Goal: Transaction & Acquisition: Purchase product/service

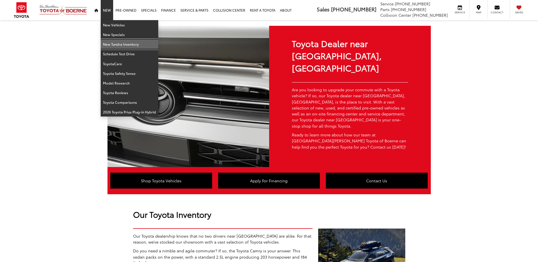
click at [117, 43] on link "New Tundra Inventory" at bounding box center [130, 44] width 58 height 10
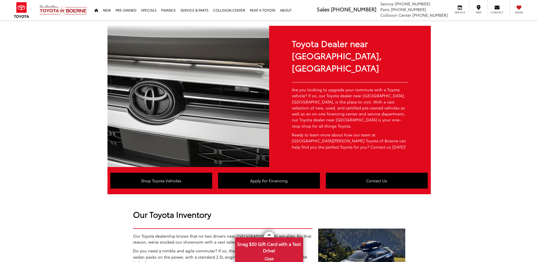
click at [0, 0] on div at bounding box center [0, 0] width 0 height 0
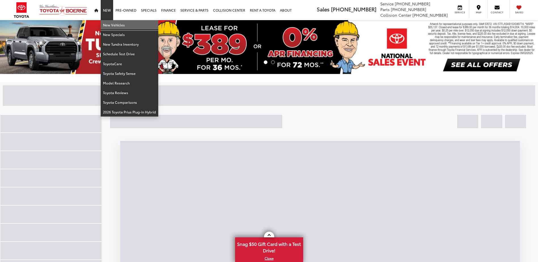
click at [111, 26] on link "New Vehicles" at bounding box center [130, 25] width 58 height 10
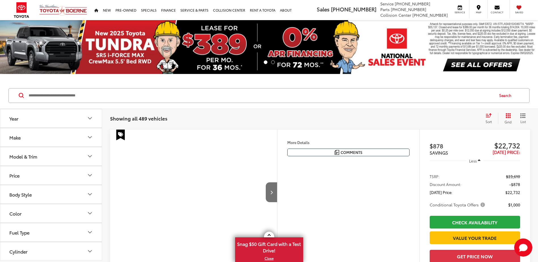
scroll to position [28, 0]
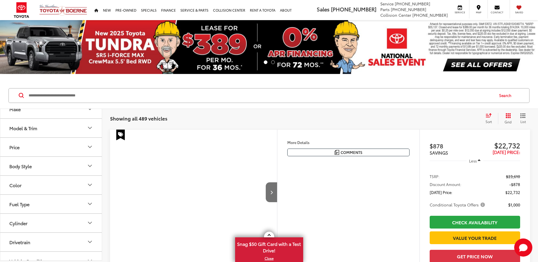
click at [84, 131] on button "Model & Trim" at bounding box center [51, 128] width 102 height 18
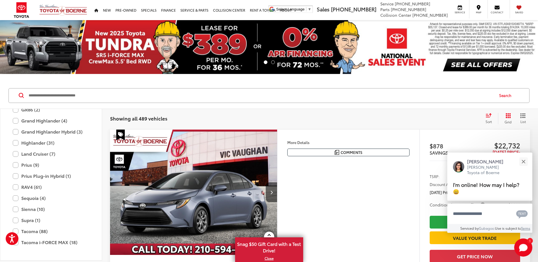
scroll to position [138, 0]
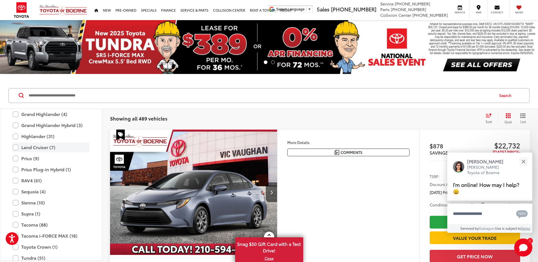
click at [14, 146] on label "Land Cruiser (7)" at bounding box center [51, 147] width 77 height 10
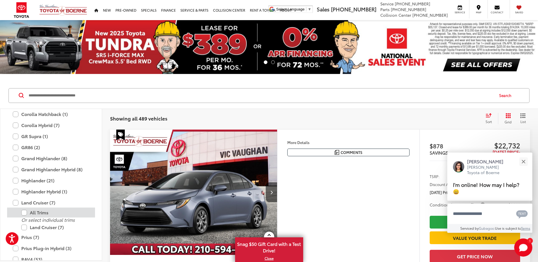
click at [15, 216] on div "All Trims" at bounding box center [51, 213] width 88 height 10
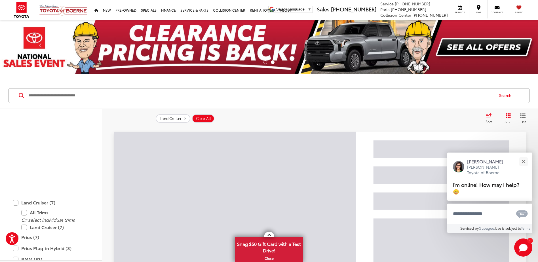
scroll to position [252, 0]
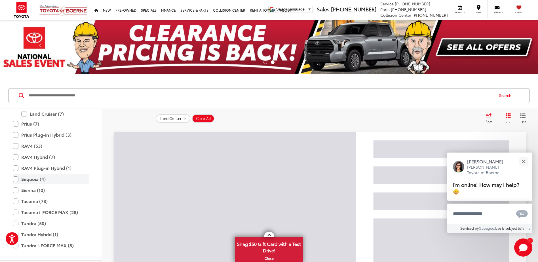
click at [15, 178] on label "Sequoia (4)" at bounding box center [51, 179] width 77 height 10
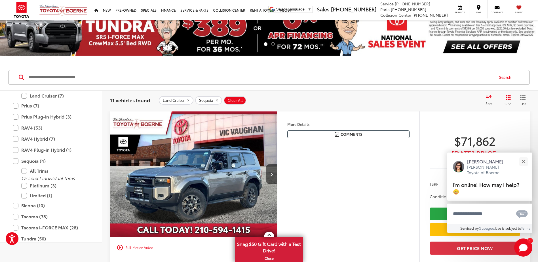
scroll to position [28, 0]
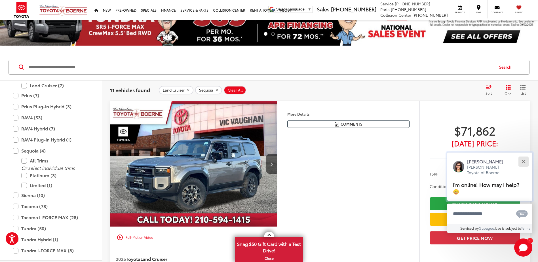
click at [523, 159] on button "Close" at bounding box center [524, 162] width 12 height 12
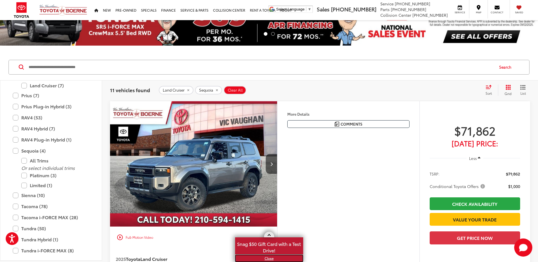
click at [267, 259] on link "X" at bounding box center [269, 258] width 67 height 6
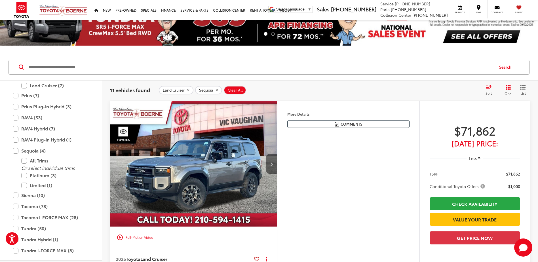
click at [271, 158] on button "Next image" at bounding box center [271, 164] width 11 height 20
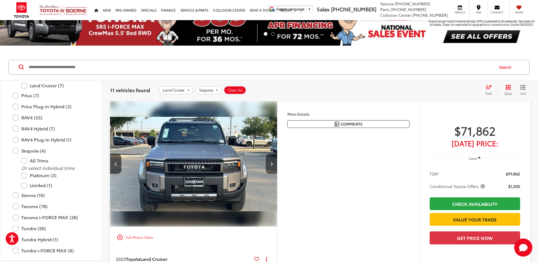
click at [271, 159] on button "Next image" at bounding box center [271, 164] width 11 height 20
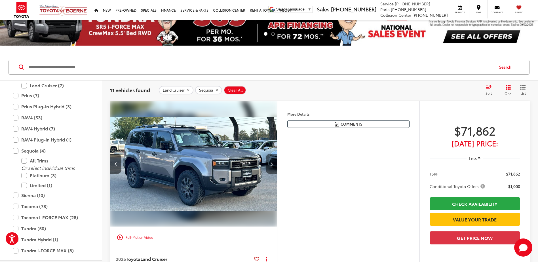
click at [271, 159] on button "Next image" at bounding box center [271, 164] width 11 height 20
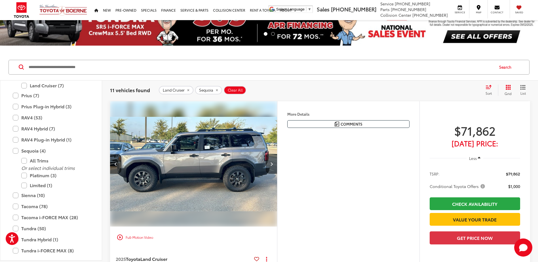
click at [271, 159] on button "Next image" at bounding box center [271, 164] width 11 height 20
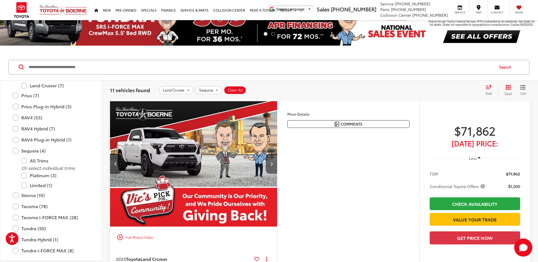
click at [271, 159] on button "Next image" at bounding box center [271, 164] width 11 height 20
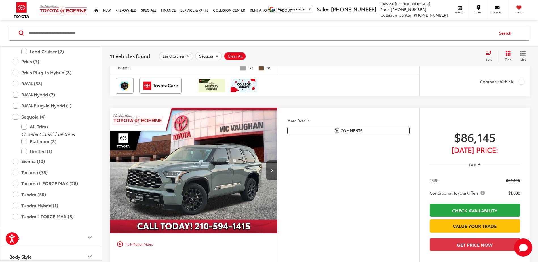
scroll to position [255, 0]
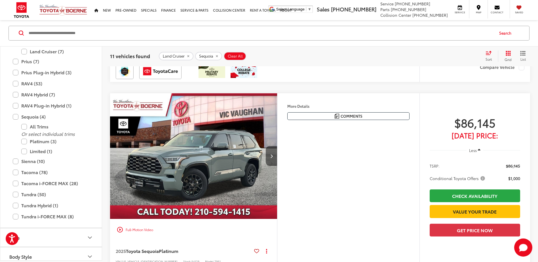
click at [267, 157] on button "Next image" at bounding box center [271, 156] width 11 height 20
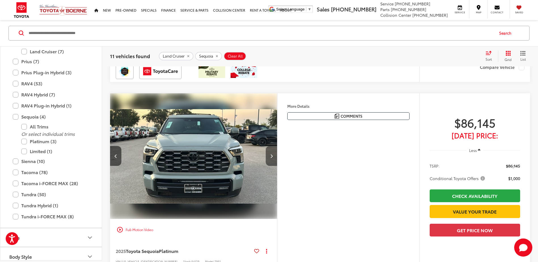
click at [268, 157] on button "Next image" at bounding box center [271, 156] width 11 height 20
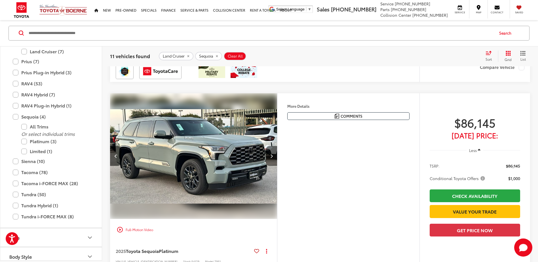
click at [268, 157] on button "Next image" at bounding box center [271, 156] width 11 height 20
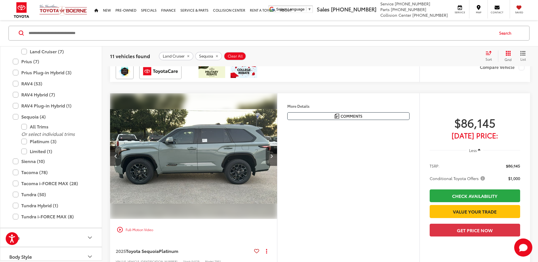
click at [268, 157] on button "Next image" at bounding box center [271, 156] width 11 height 20
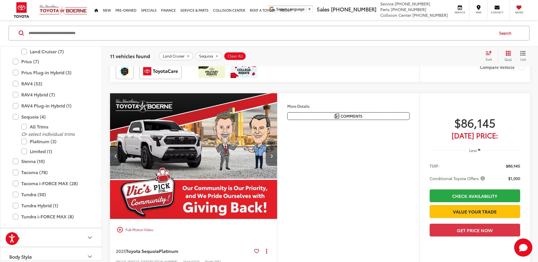
click at [268, 157] on button "Next image" at bounding box center [271, 156] width 11 height 20
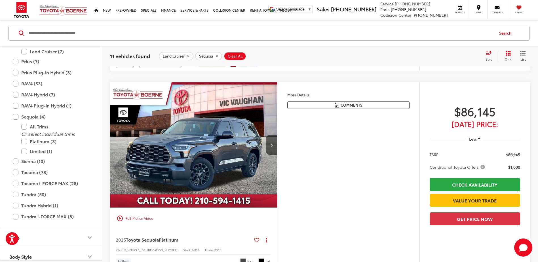
scroll to position [482, 0]
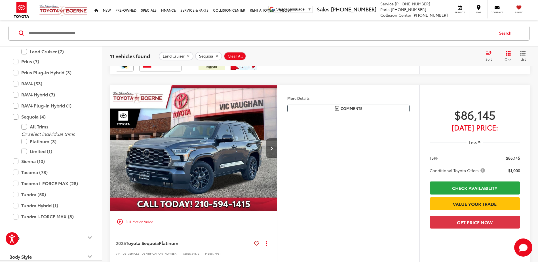
click at [271, 148] on icon "Next image" at bounding box center [271, 148] width 3 height 4
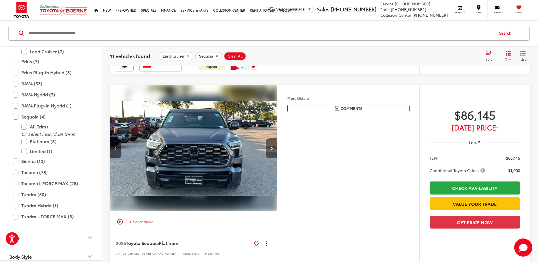
click at [271, 148] on icon "Next image" at bounding box center [271, 148] width 3 height 4
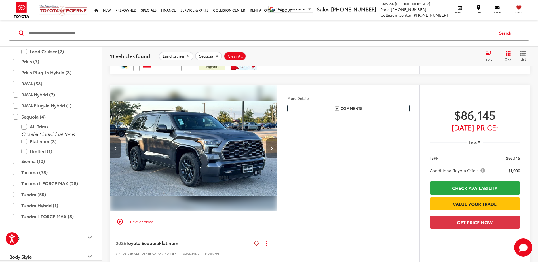
click at [271, 148] on icon "Next image" at bounding box center [271, 148] width 3 height 4
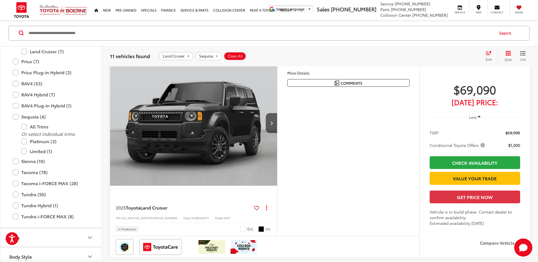
scroll to position [936, 0]
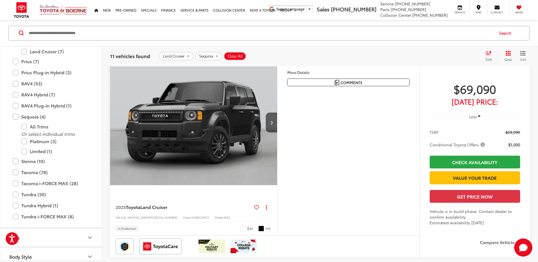
click at [235, 150] on img "2025 Toyota Land Cruiser Land Cruiser 0" at bounding box center [194, 123] width 168 height 126
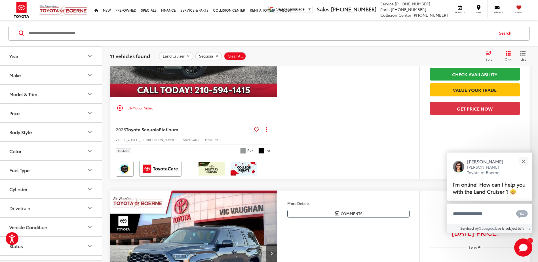
scroll to position [454, 0]
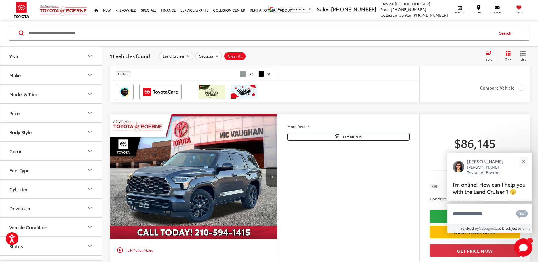
click at [172, 173] on img "2025 Toyota Sequoia Platinum 0" at bounding box center [194, 177] width 168 height 126
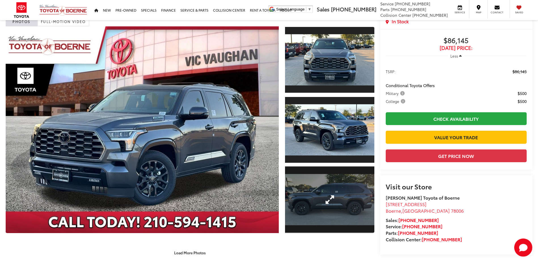
scroll to position [57, 0]
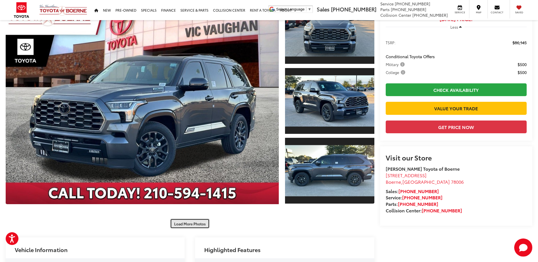
click at [192, 224] on button "Load More Photos" at bounding box center [189, 224] width 39 height 10
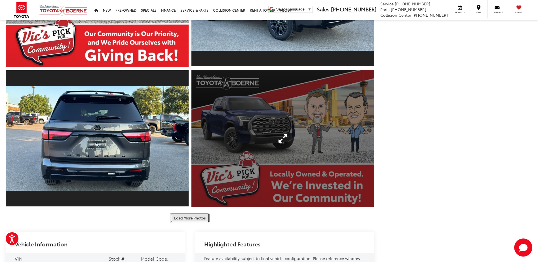
scroll to position [341, 0]
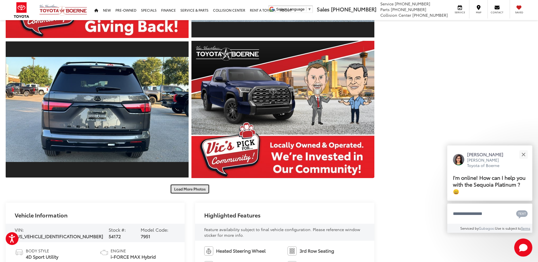
click at [177, 187] on button "Load More Photos" at bounding box center [189, 189] width 39 height 10
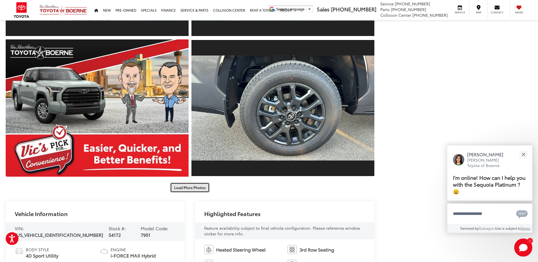
scroll to position [653, 0]
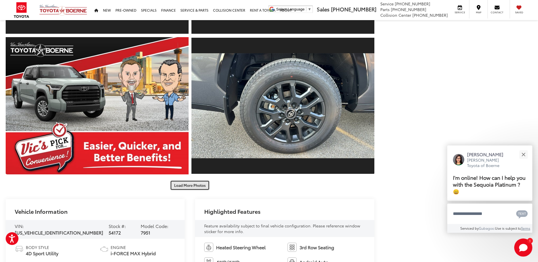
click at [194, 189] on button "Load More Photos" at bounding box center [189, 185] width 39 height 10
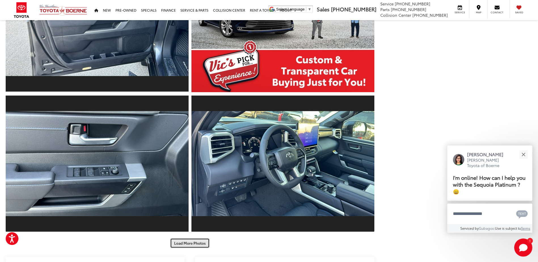
scroll to position [880, 0]
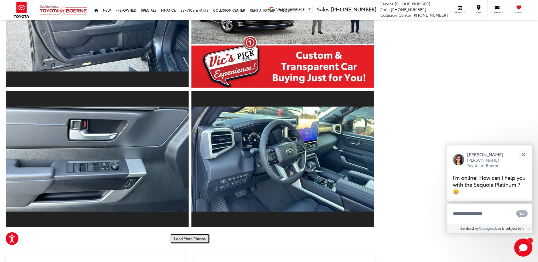
click at [198, 237] on button "Load More Photos" at bounding box center [189, 239] width 39 height 10
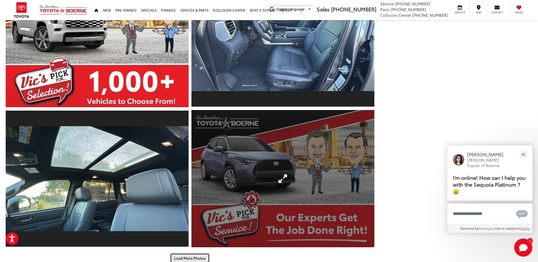
scroll to position [1192, 0]
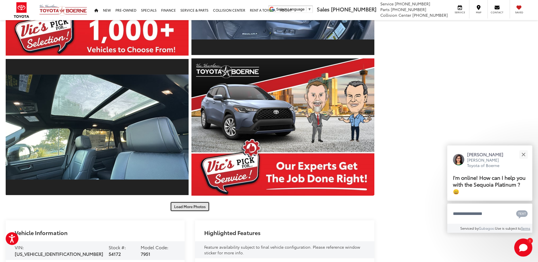
click at [194, 210] on button "Load More Photos" at bounding box center [189, 207] width 39 height 10
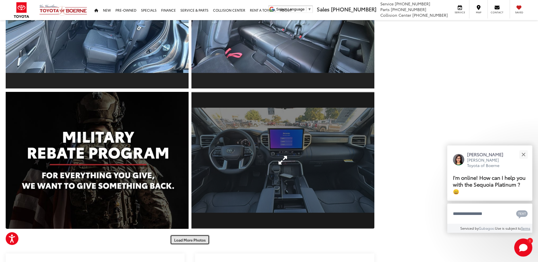
scroll to position [1447, 0]
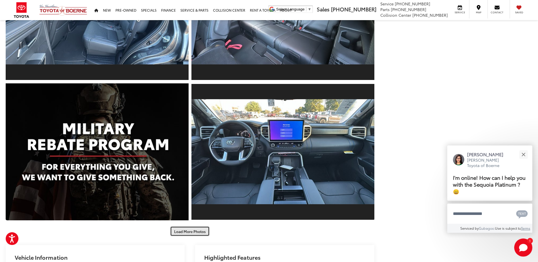
click at [190, 229] on button "Load More Photos" at bounding box center [189, 231] width 39 height 10
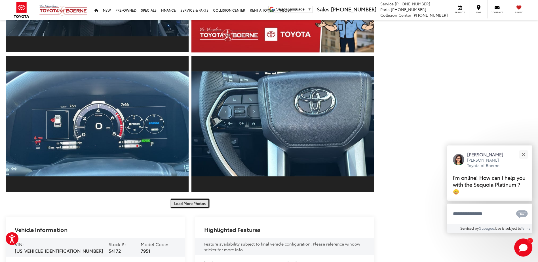
scroll to position [1844, 0]
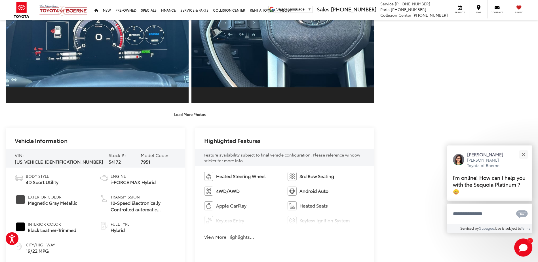
click at [192, 118] on button "Load More Photos" at bounding box center [189, 115] width 39 height 10
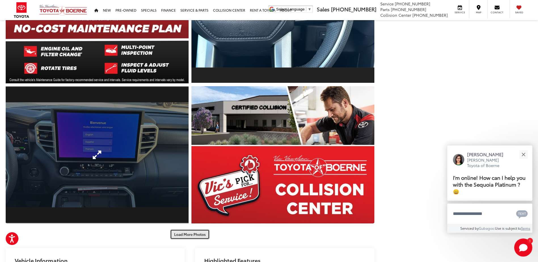
scroll to position [2015, 0]
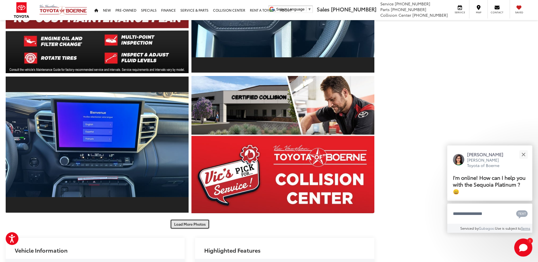
click at [184, 221] on button "Load More Photos" at bounding box center [189, 224] width 39 height 10
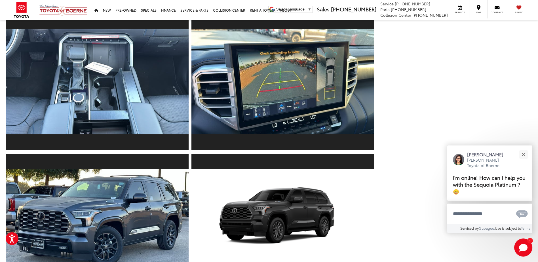
scroll to position [2327, 0]
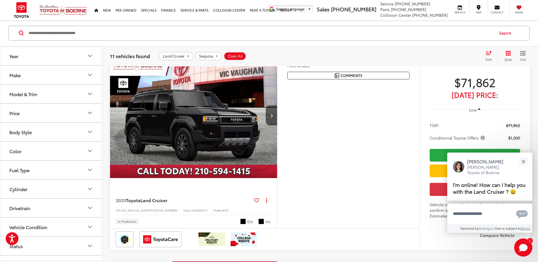
scroll to position [1084, 0]
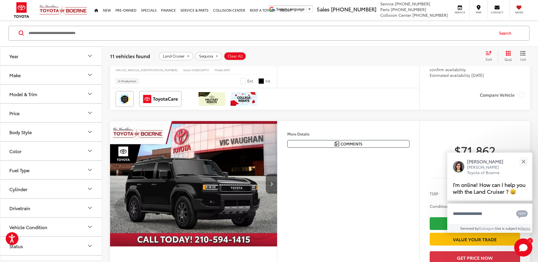
click at [273, 194] on button "Next image" at bounding box center [271, 184] width 11 height 20
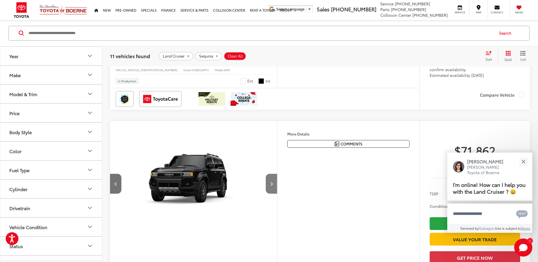
click at [273, 194] on button "Next image" at bounding box center [271, 184] width 11 height 20
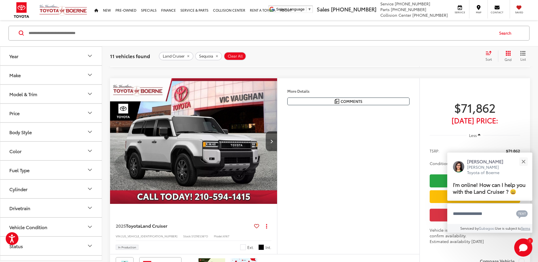
scroll to position [1623, 0]
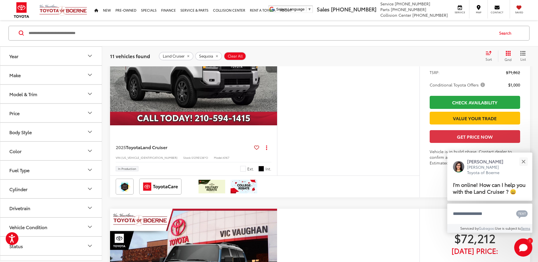
click at [272, 65] on icon "Next image" at bounding box center [271, 63] width 3 height 4
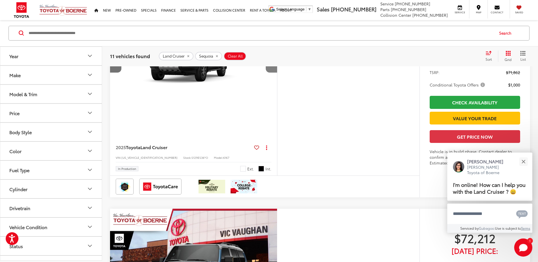
click at [272, 65] on icon "Next image" at bounding box center [271, 63] width 3 height 4
click at [205, 126] on img "2025 Toyota Land Cruiser Land Cruiser 3" at bounding box center [194, 63] width 168 height 126
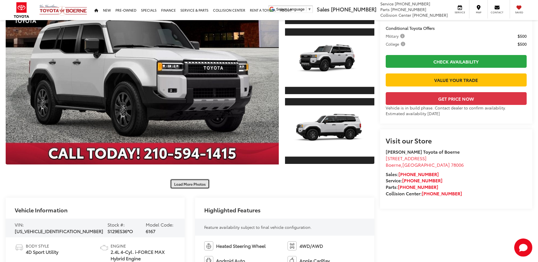
click at [193, 179] on button "Load More Photos" at bounding box center [189, 184] width 39 height 10
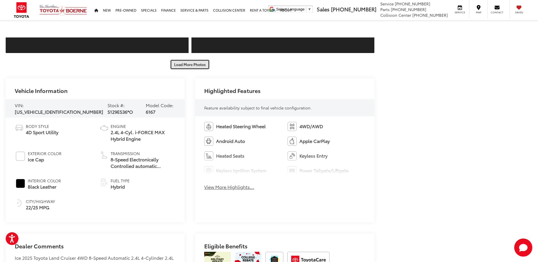
scroll to position [482, 0]
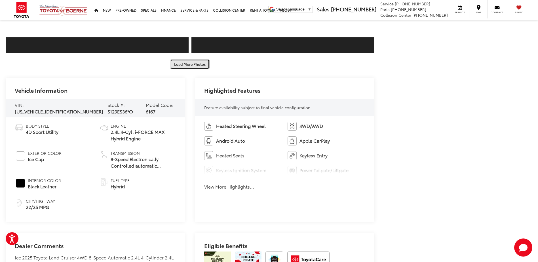
click at [189, 68] on button "Load More Photos" at bounding box center [189, 64] width 39 height 10
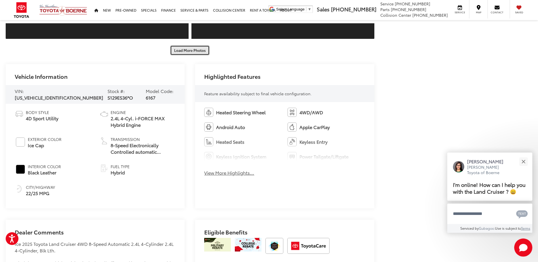
scroll to position [766, 0]
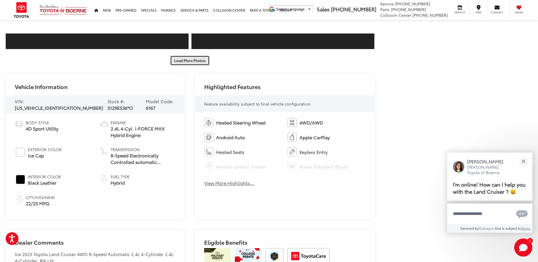
click at [182, 60] on button "Load More Photos" at bounding box center [189, 61] width 39 height 10
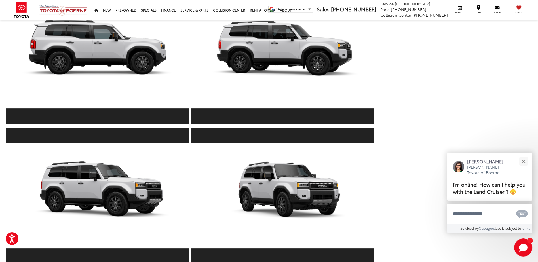
scroll to position [908, 0]
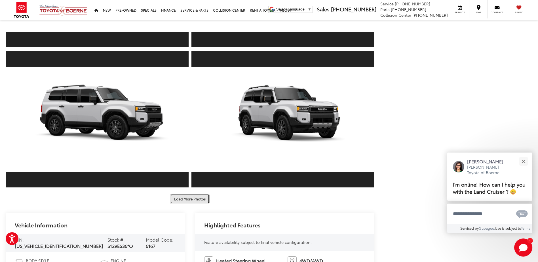
click at [193, 198] on button "Load More Photos" at bounding box center [189, 199] width 39 height 10
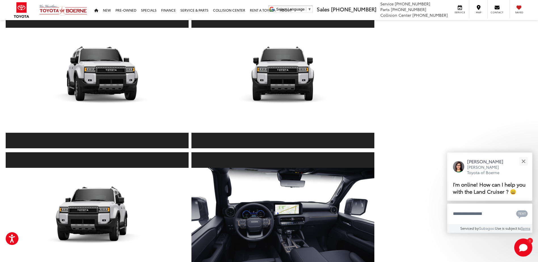
scroll to position [1192, 0]
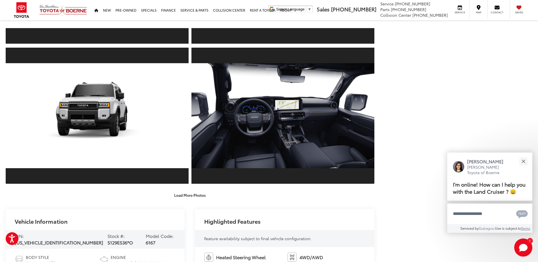
click at [190, 193] on button "Load More Photos" at bounding box center [189, 195] width 39 height 10
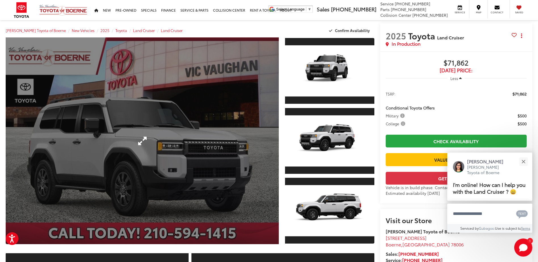
scroll to position [0, 0]
